Goal: Use online tool/utility: Utilize a website feature to perform a specific function

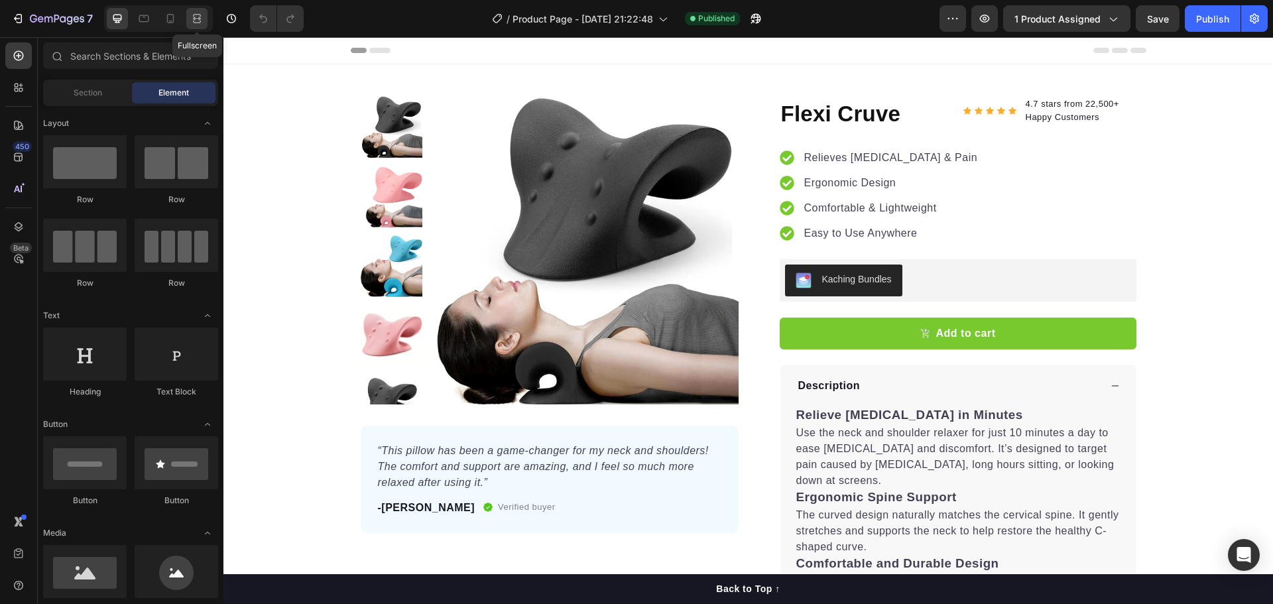
click at [197, 20] on icon at bounding box center [195, 18] width 4 height 3
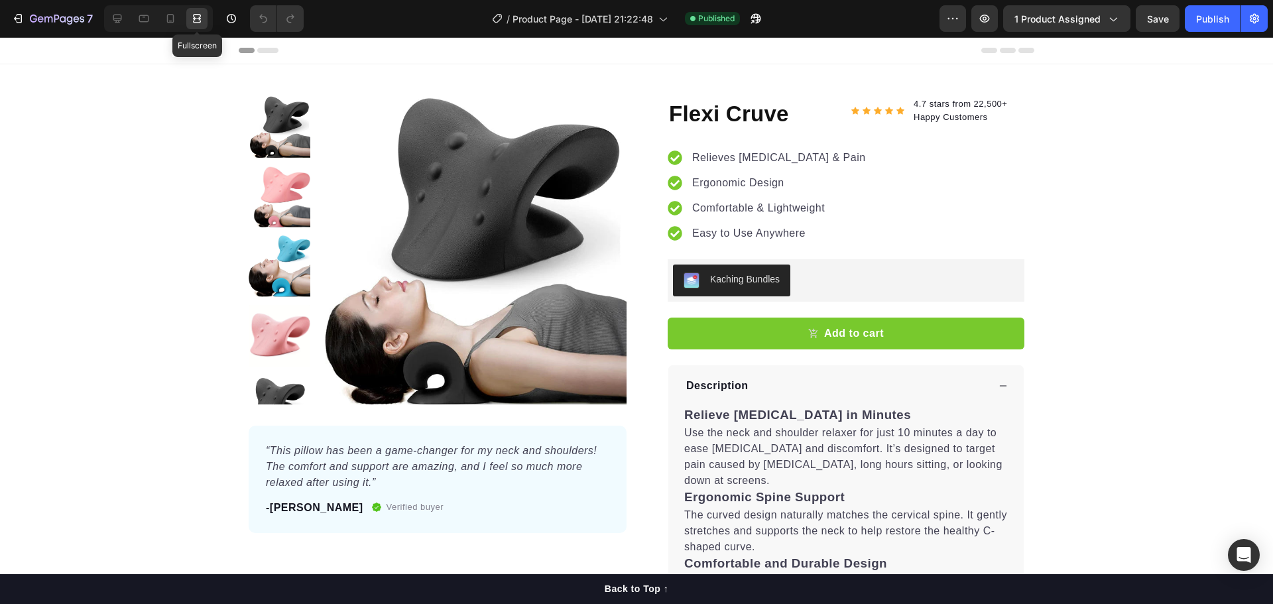
click at [197, 20] on icon at bounding box center [195, 18] width 4 height 3
click at [196, 21] on icon at bounding box center [196, 18] width 13 height 13
click at [117, 18] on icon at bounding box center [117, 18] width 13 height 13
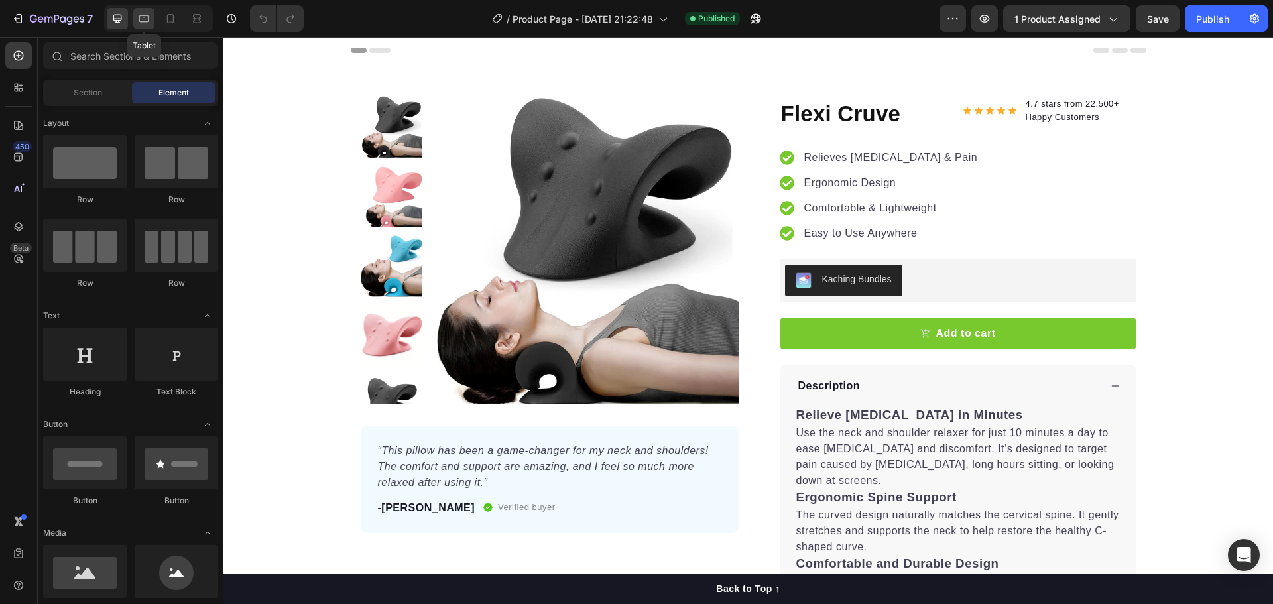
click at [145, 18] on icon at bounding box center [143, 18] width 13 height 13
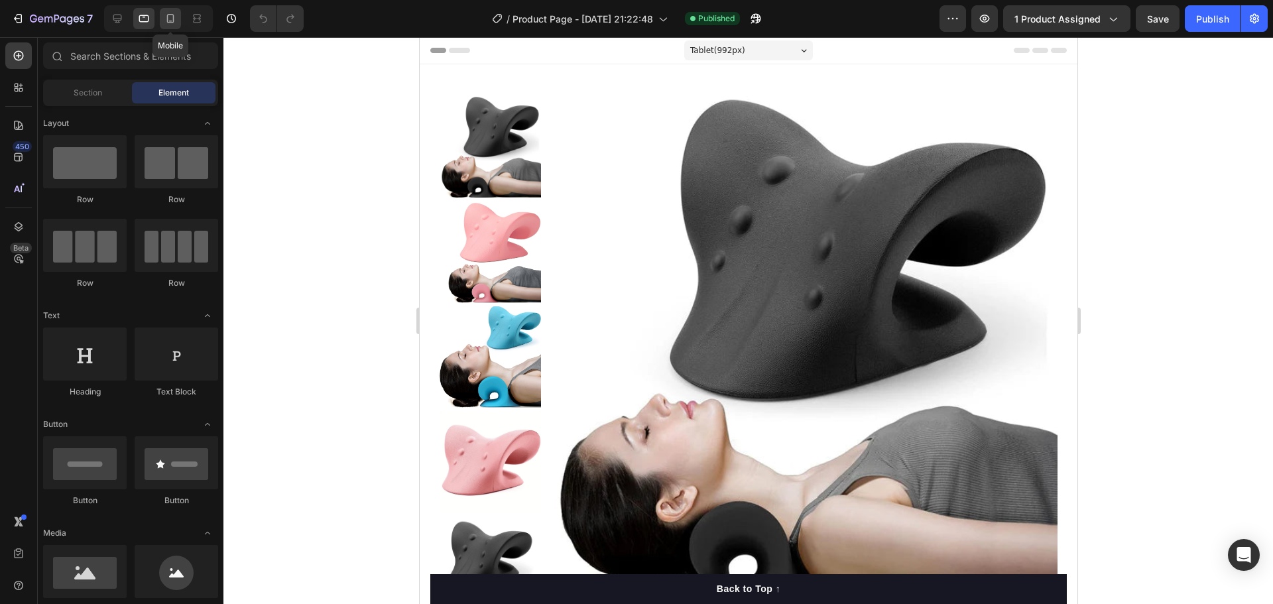
click at [176, 17] on icon at bounding box center [170, 18] width 13 height 13
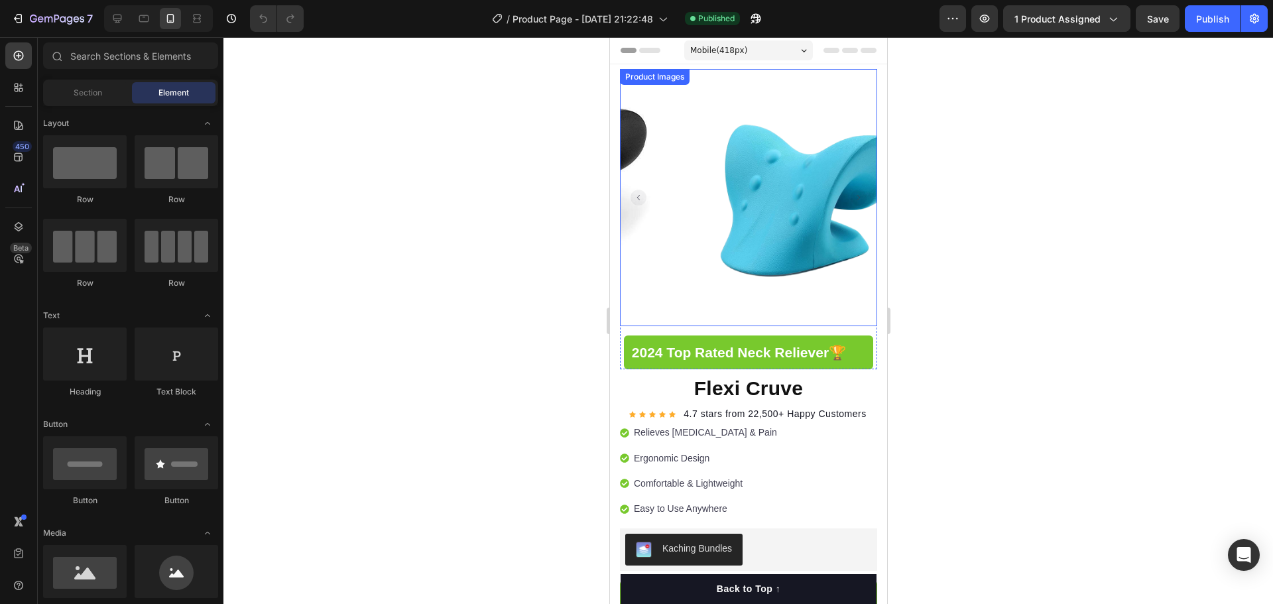
click at [852, 190] on rect "Carousel Next Arrow" at bounding box center [858, 198] width 16 height 16
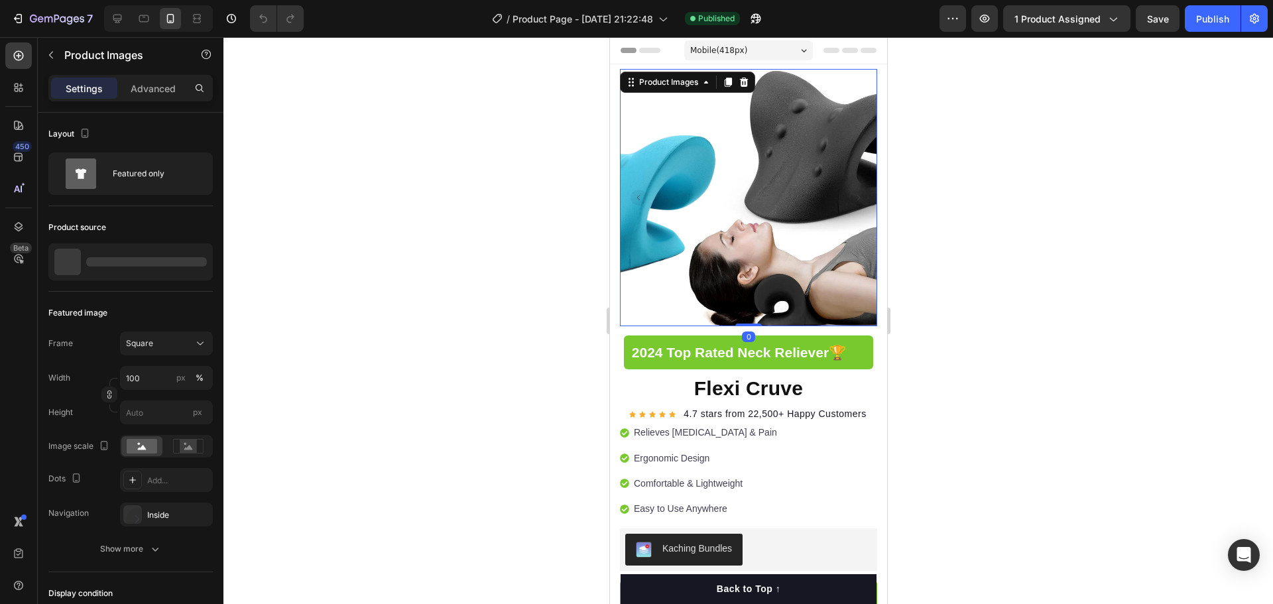
click at [850, 192] on rect "Carousel Next Arrow" at bounding box center [858, 198] width 16 height 16
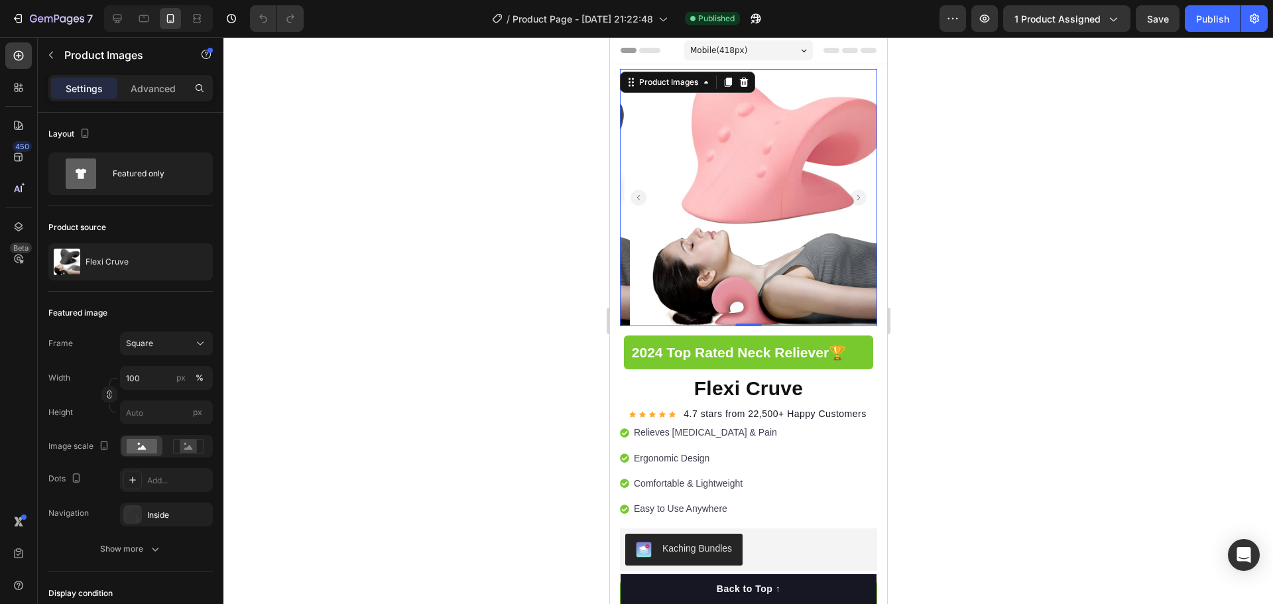
click at [766, 244] on img at bounding box center [757, 197] width 257 height 257
click at [1002, 158] on div at bounding box center [747, 320] width 1049 height 567
